Goal: Information Seeking & Learning: Learn about a topic

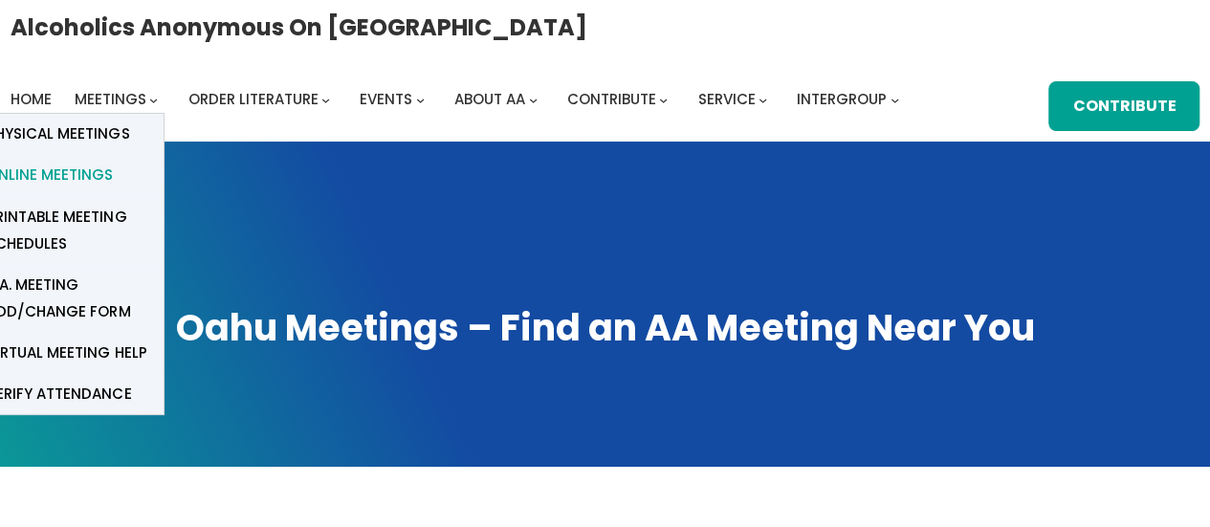
click at [74, 167] on span "Online Meetings" at bounding box center [50, 175] width 126 height 27
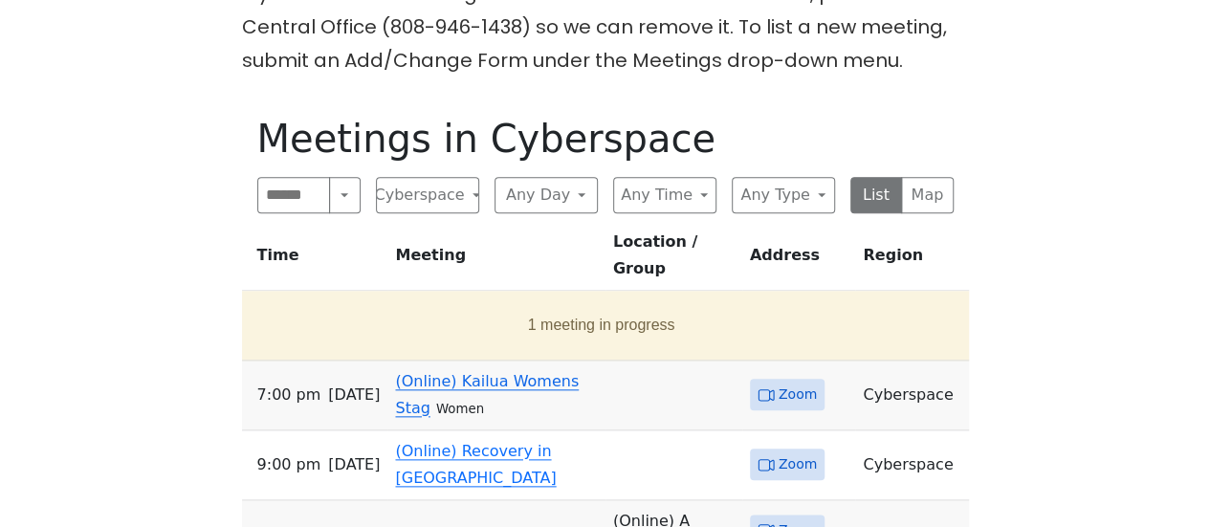
scroll to position [957, 0]
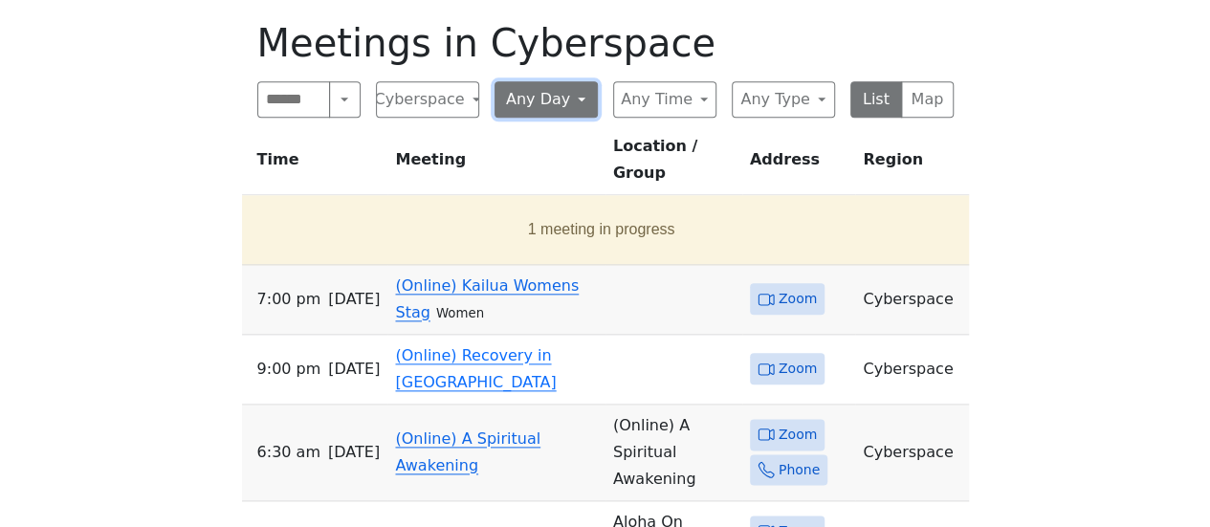
click at [570, 81] on button "Any Day" at bounding box center [546, 99] width 103 height 36
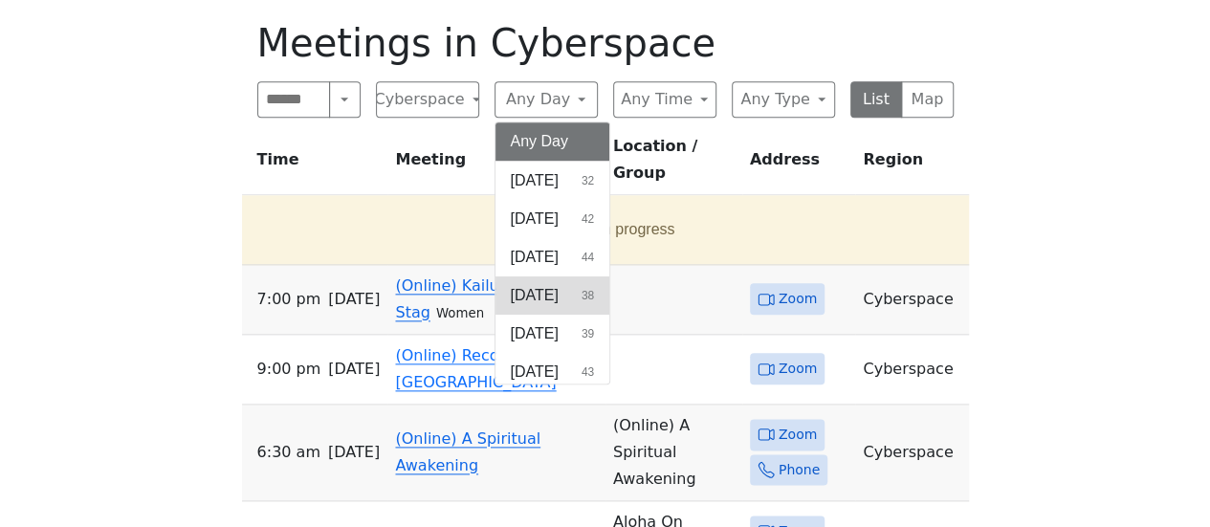
click at [517, 284] on span "[DATE]" at bounding box center [535, 295] width 48 height 23
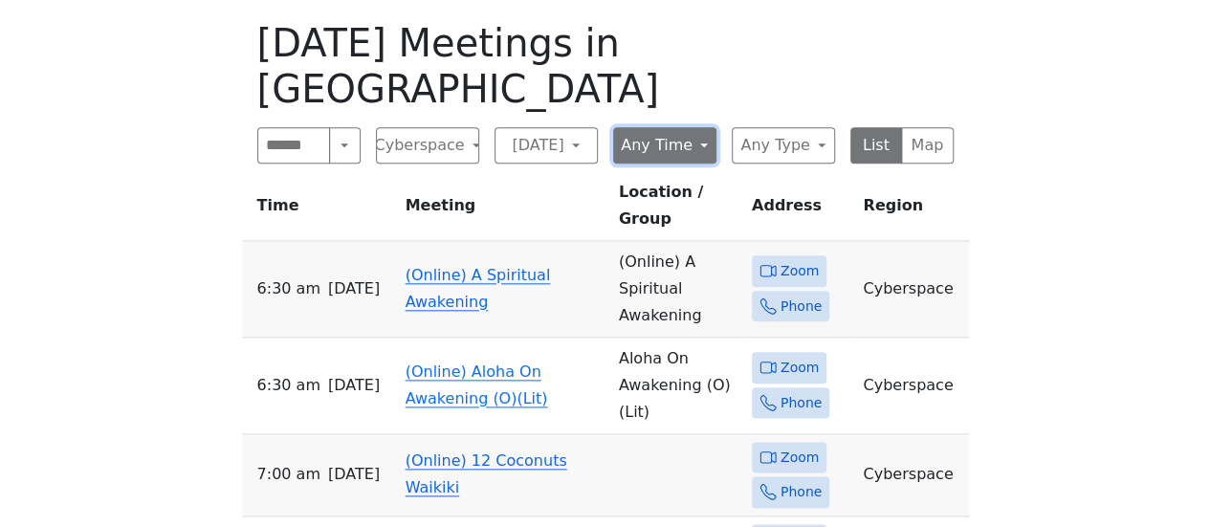
click at [653, 127] on button "Any Time" at bounding box center [664, 145] width 103 height 36
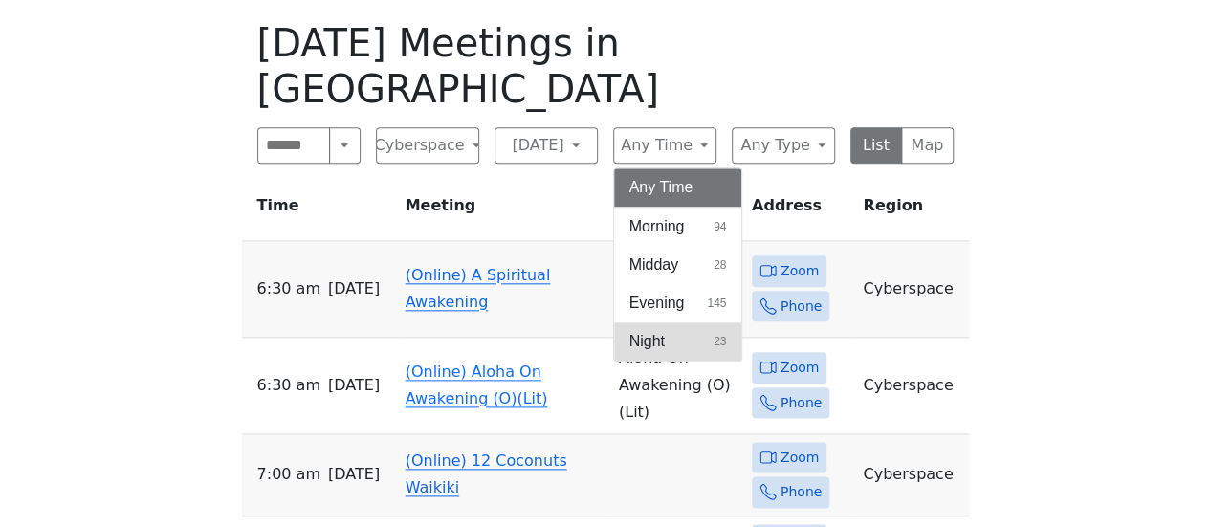
click at [627, 322] on button "Night 23" at bounding box center [678, 341] width 128 height 38
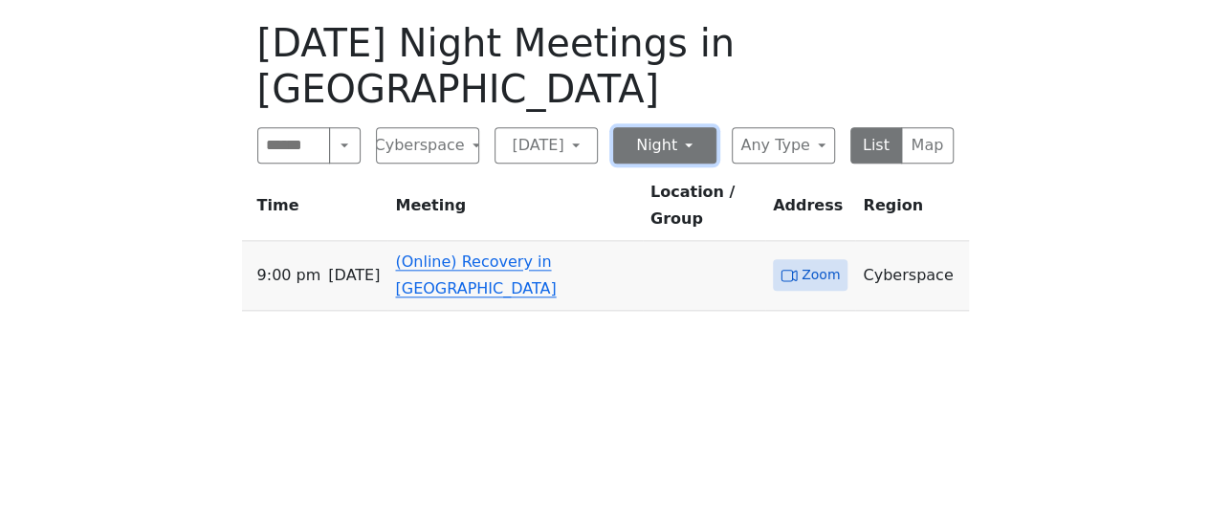
click at [629, 127] on button "Night" at bounding box center [664, 145] width 103 height 36
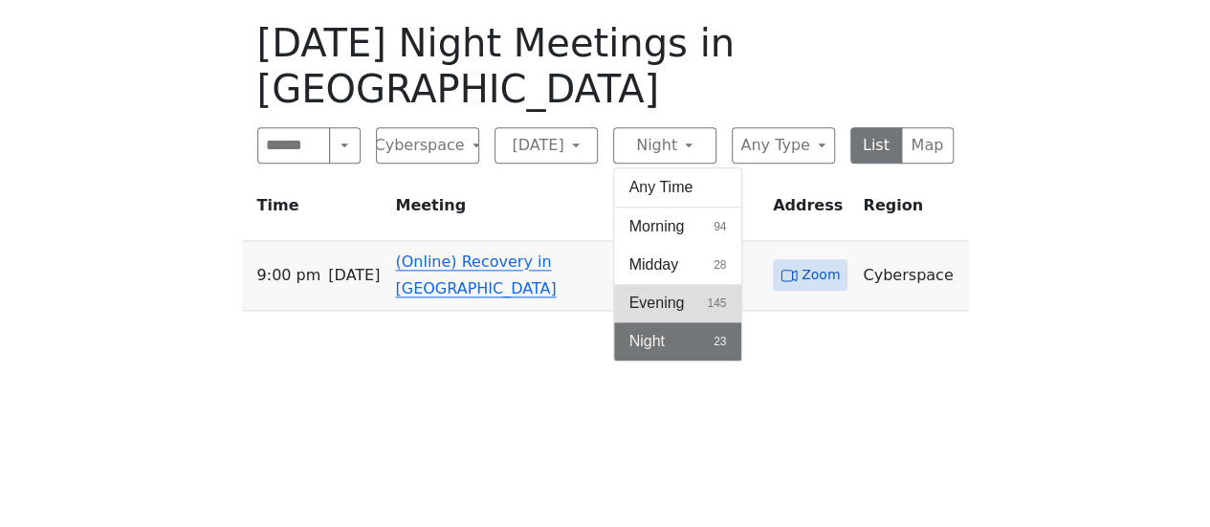
click at [647, 292] on span "Evening" at bounding box center [656, 303] width 55 height 23
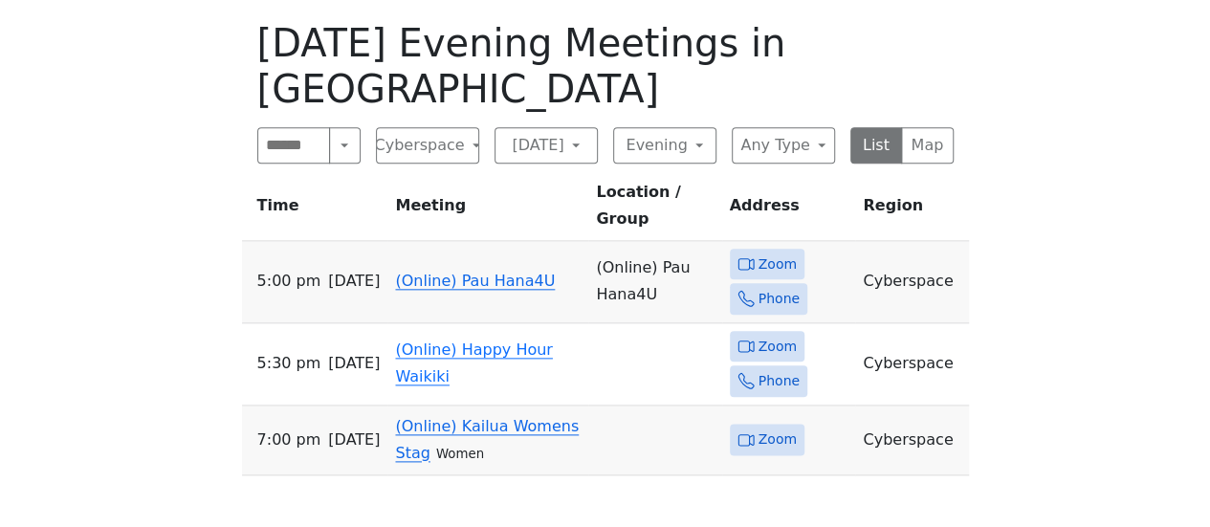
click at [503, 417] on link "(Online) Kailua Womens Stag" at bounding box center [487, 439] width 184 height 45
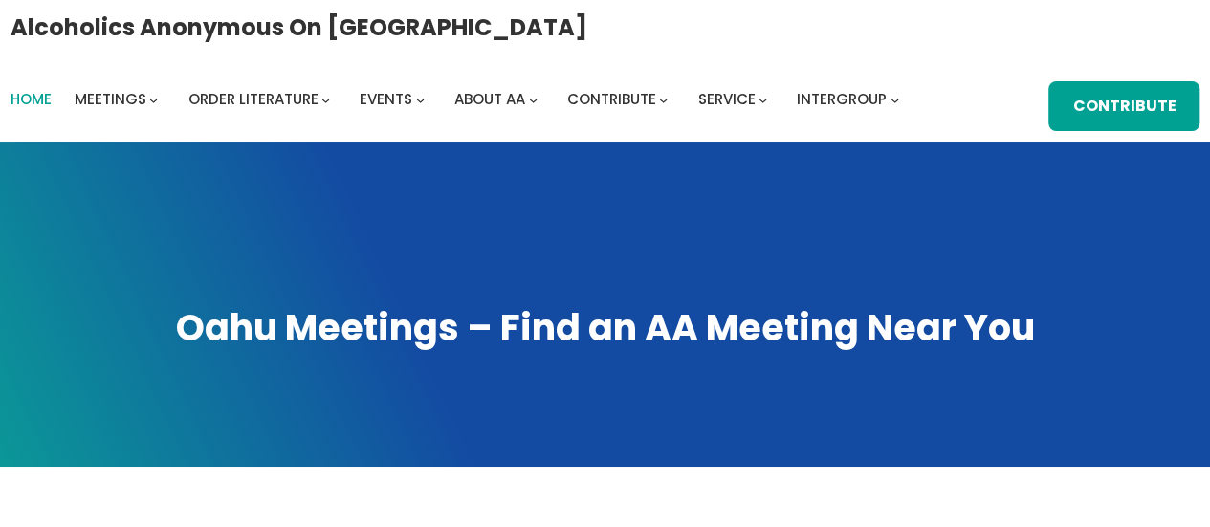
click at [33, 95] on span "Home" at bounding box center [31, 99] width 41 height 20
